Goal: Transaction & Acquisition: Book appointment/travel/reservation

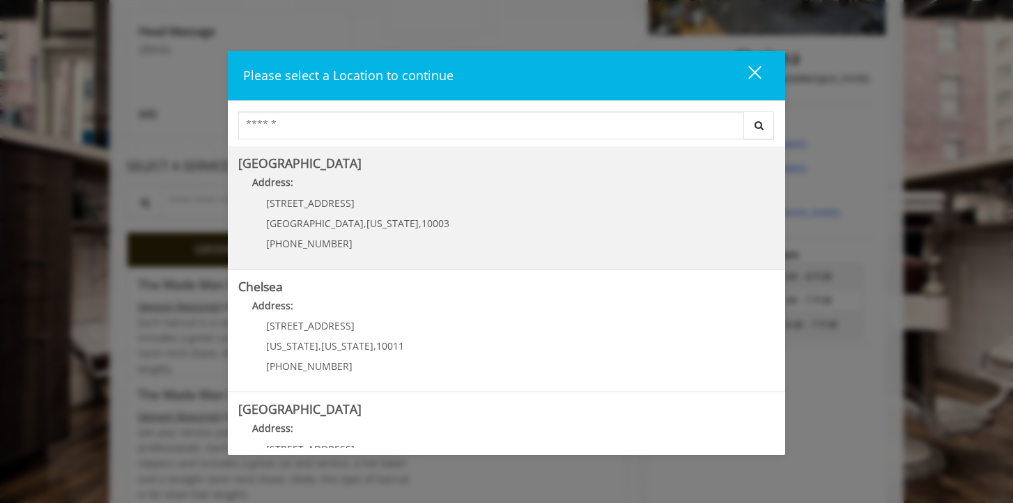
click at [422, 217] on span "10003" at bounding box center [436, 223] width 28 height 13
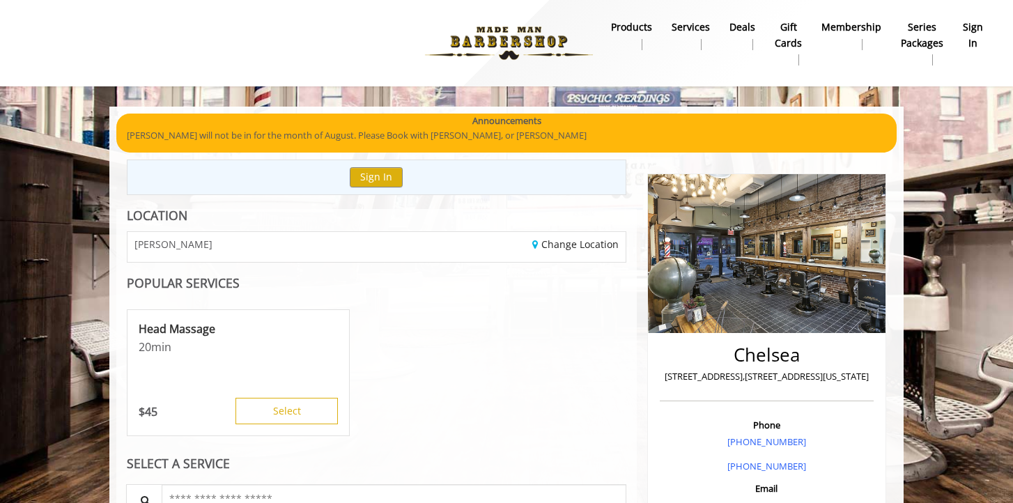
scroll to position [70, 0]
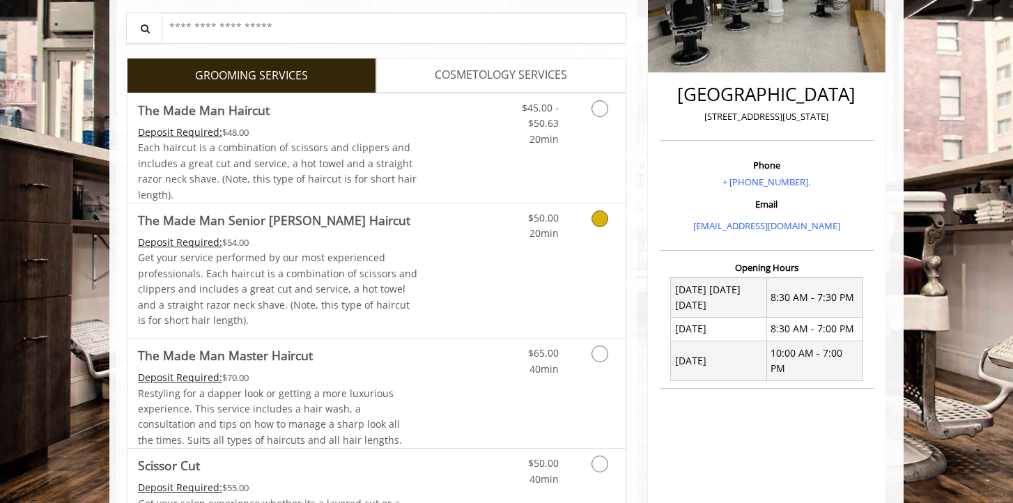
scroll to position [294, 0]
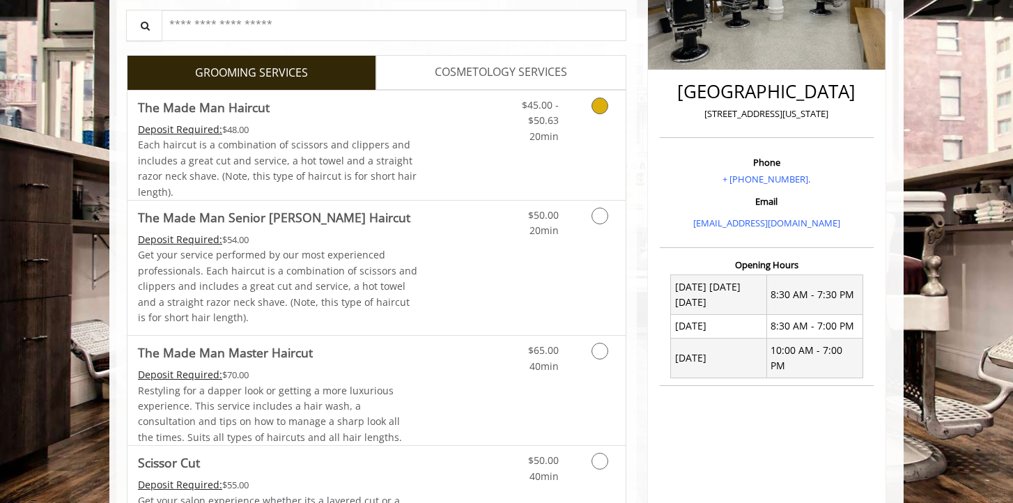
click at [484, 135] on link "Discounted Price" at bounding box center [459, 145] width 83 height 109
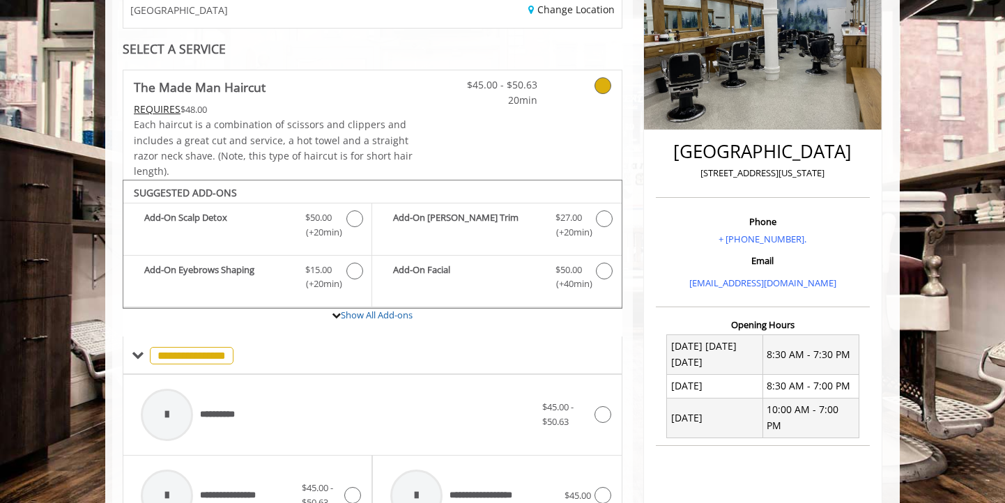
scroll to position [229, 0]
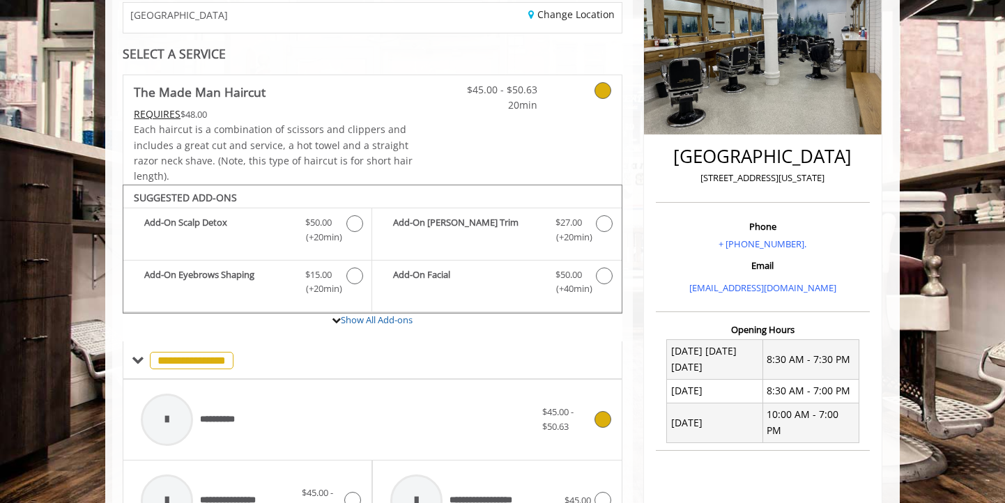
click at [444, 403] on div "**********" at bounding box center [338, 420] width 408 height 66
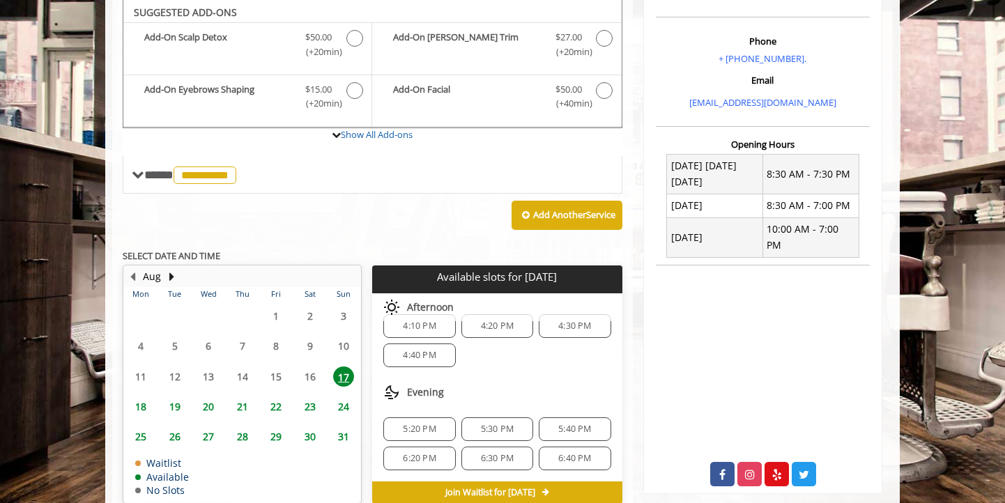
scroll to position [0, 0]
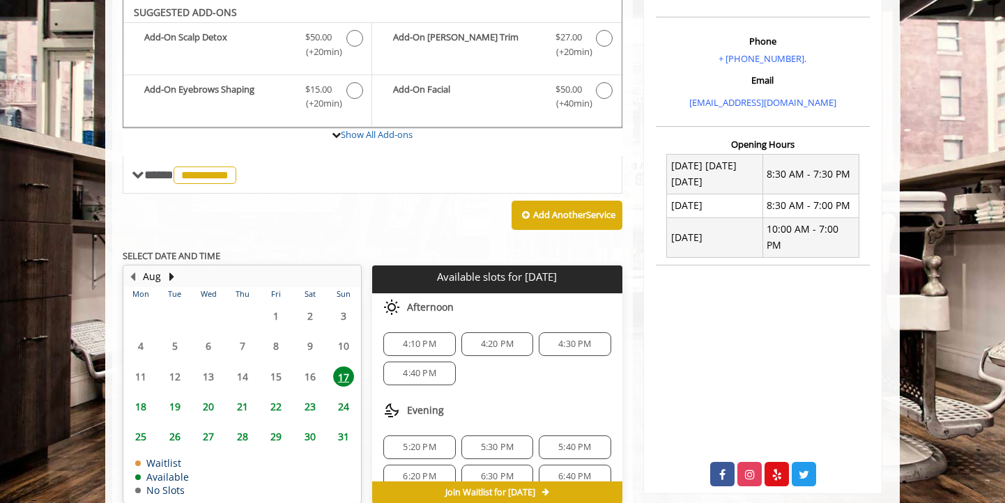
click at [566, 346] on span "4:30 PM" at bounding box center [574, 344] width 33 height 11
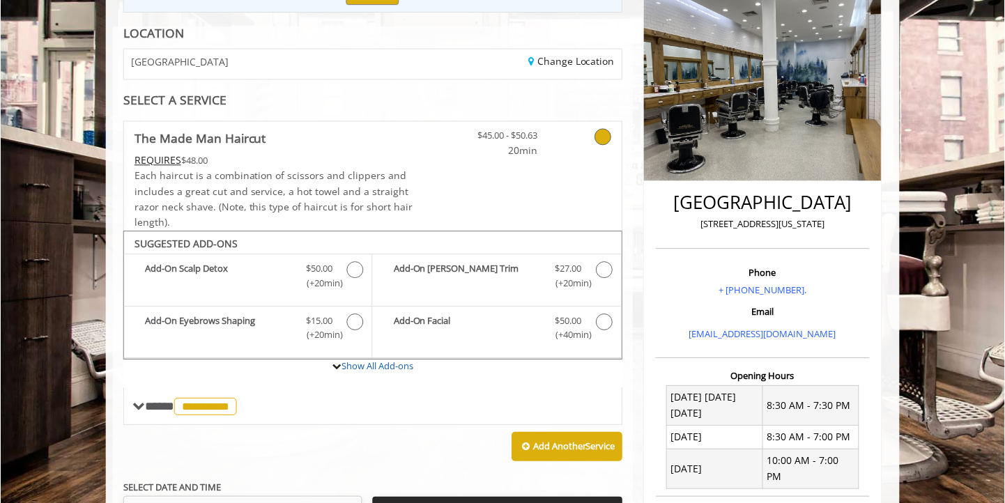
scroll to position [185, 0]
